Goal: Contribute content

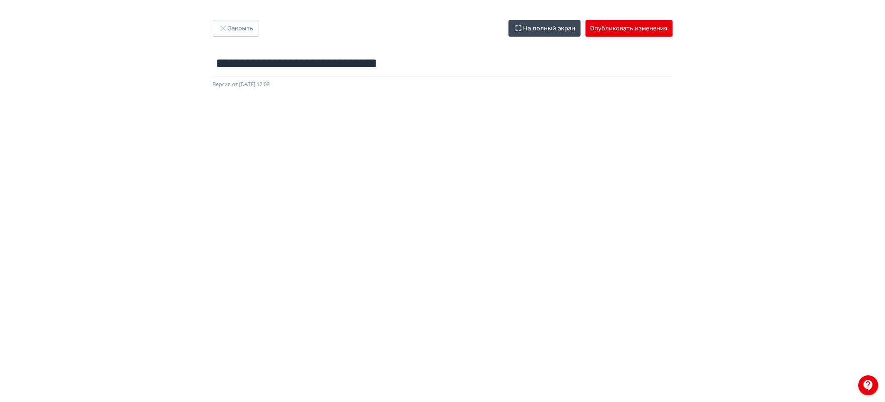
click at [642, 27] on button "Опубликовать изменения" at bounding box center [628, 28] width 87 height 17
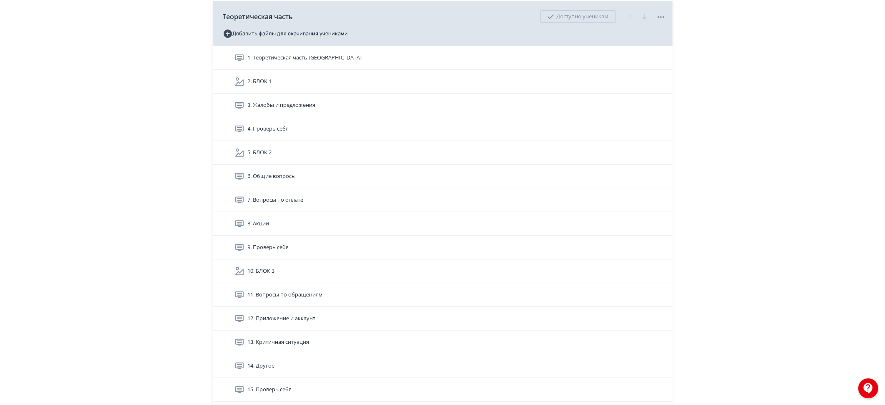
scroll to position [180, 0]
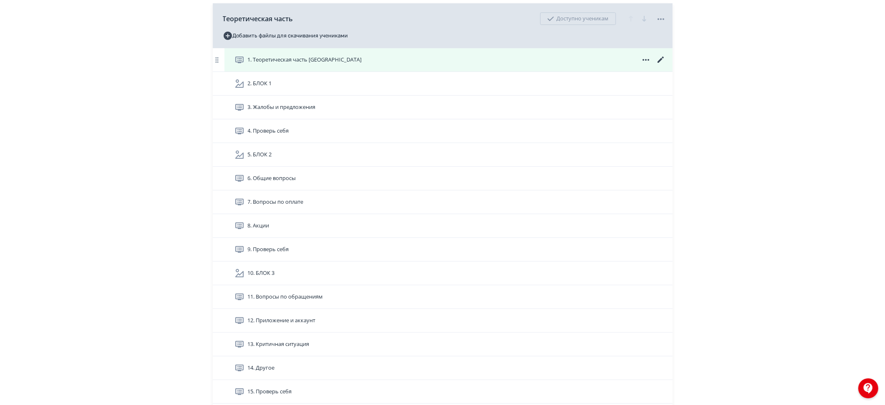
click at [661, 58] on icon at bounding box center [661, 60] width 10 height 10
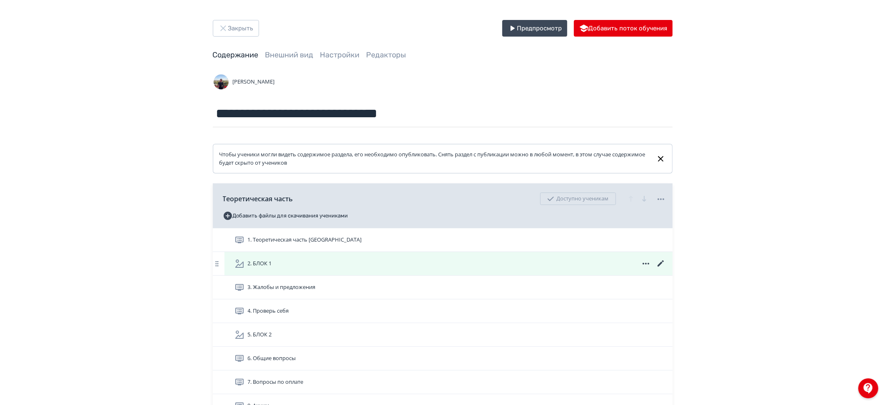
click at [661, 260] on icon at bounding box center [661, 264] width 10 height 10
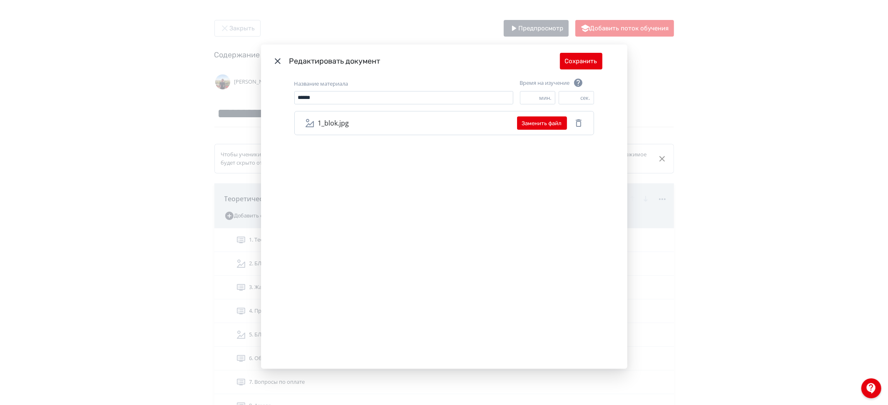
click at [276, 59] on icon "Modal" at bounding box center [278, 61] width 10 height 10
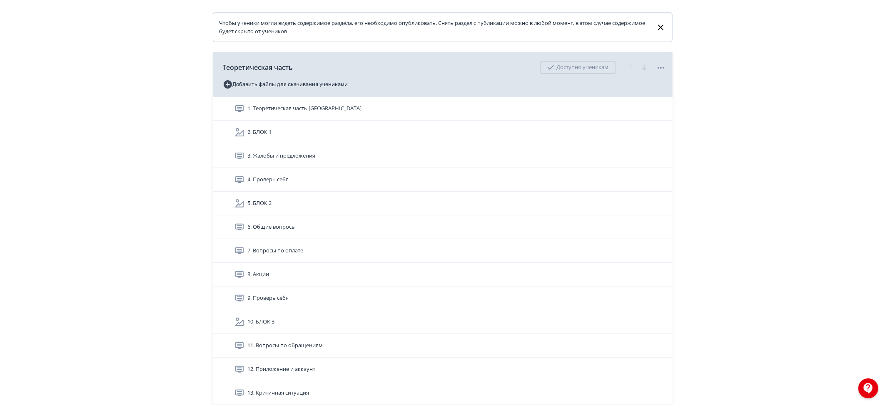
scroll to position [129, 0]
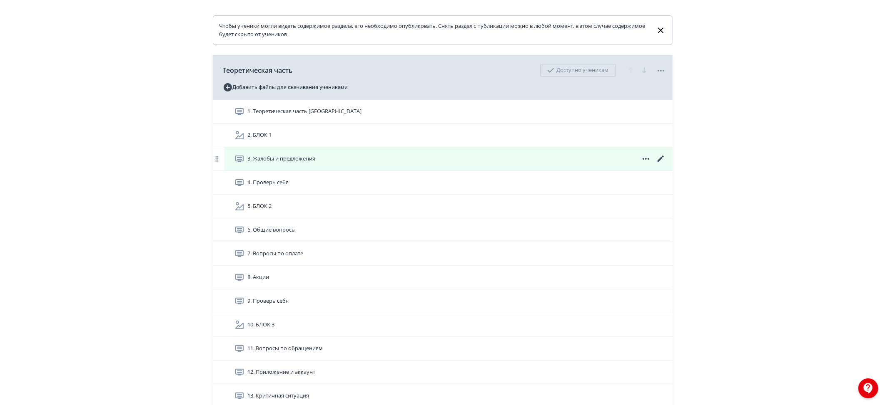
click at [660, 158] on icon at bounding box center [661, 159] width 10 height 10
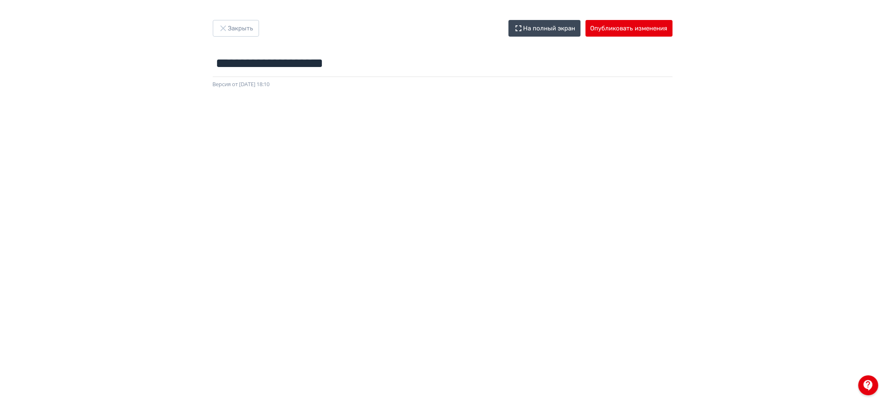
click at [157, 93] on div at bounding box center [442, 276] width 885 height 375
click at [245, 27] on button "Закрыть" at bounding box center [236, 28] width 46 height 17
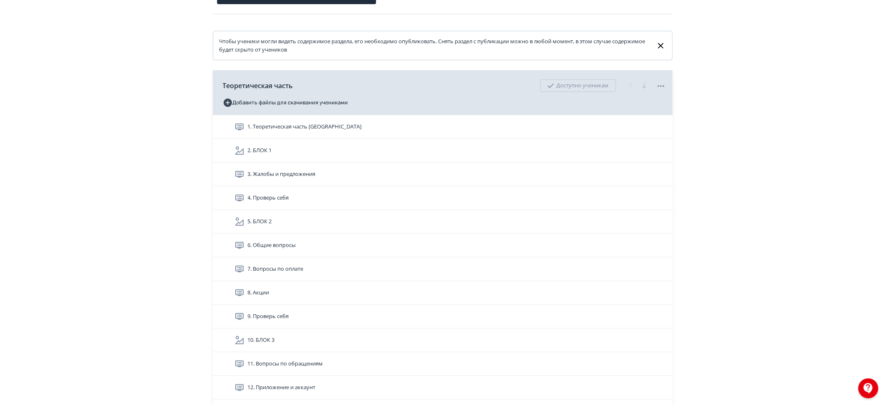
scroll to position [114, 0]
